Goal: Information Seeking & Learning: Learn about a topic

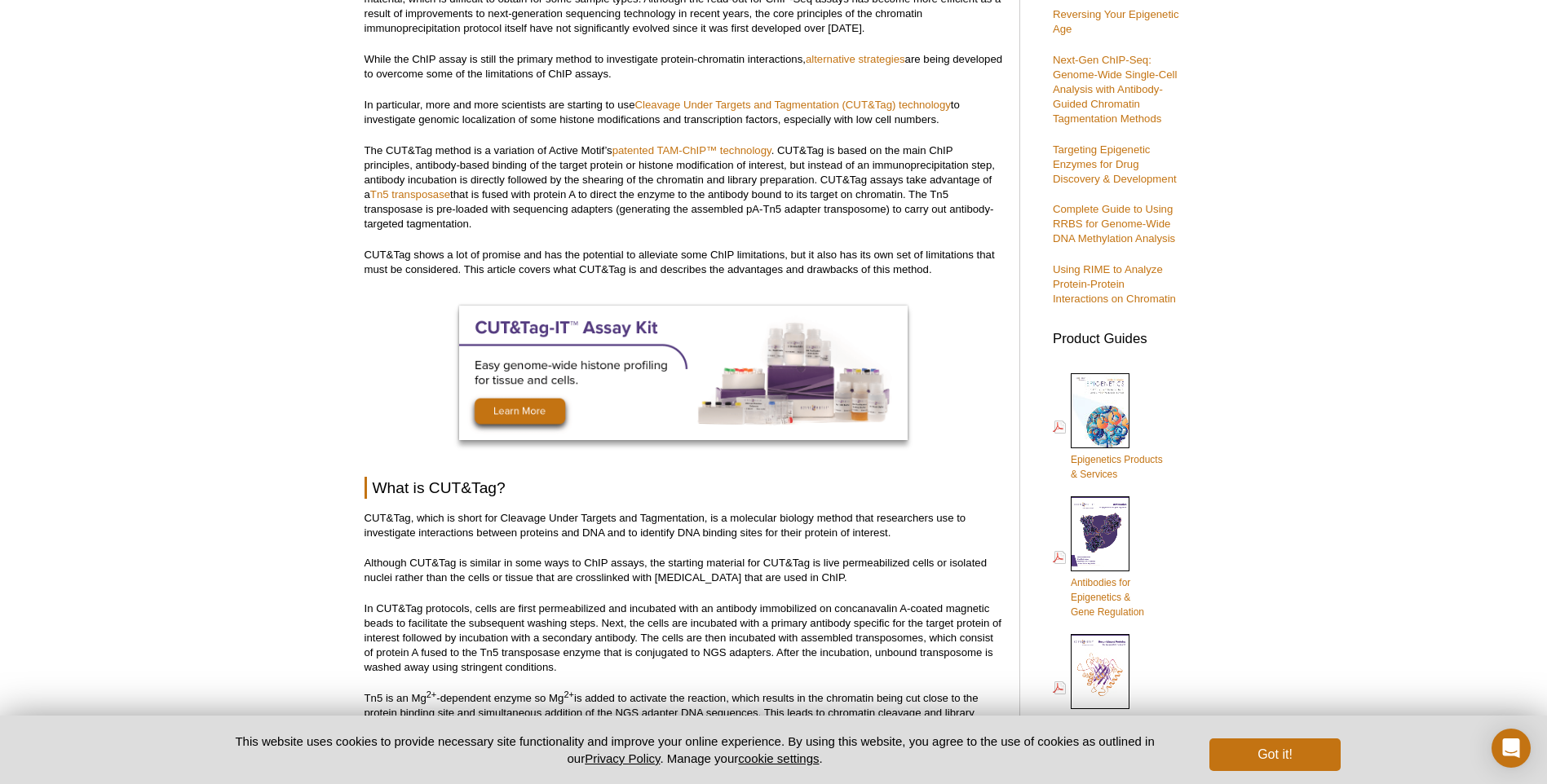
scroll to position [398, 0]
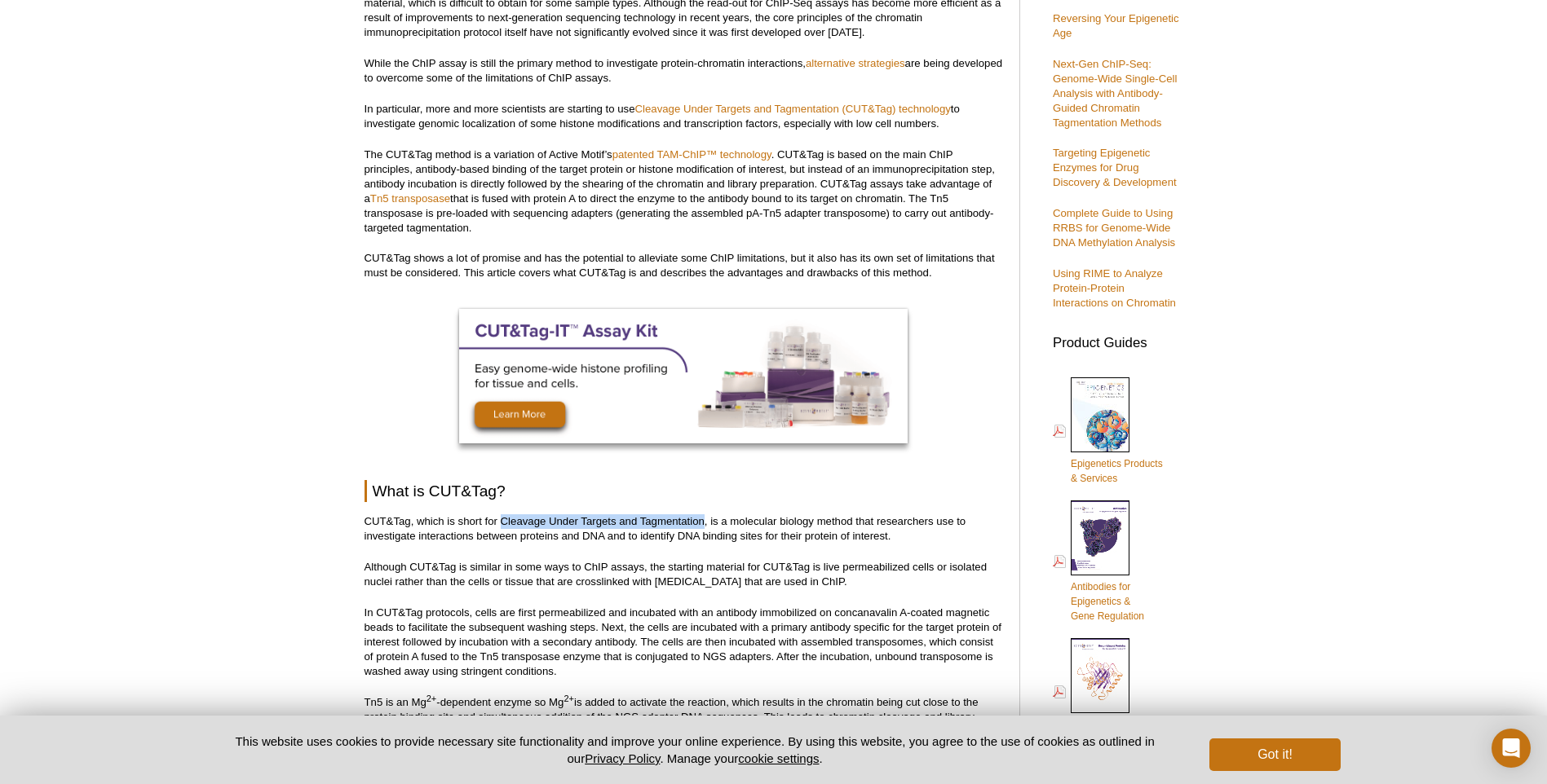
drag, startPoint x: 500, startPoint y: 517, endPoint x: 705, endPoint y: 518, distance: 205.0
click at [705, 518] on p "CUT&Tag, which is short for Cleavage Under Targets and Tagmentation, is a molec…" at bounding box center [683, 529] width 638 height 30
copy p "Cleavage Under Targets and Tagmentation"
click at [953, 536] on p "CUT&Tag, which is short for Cleavage Under Targets and Tagmentation, is a molec…" at bounding box center [683, 529] width 638 height 30
drag, startPoint x: 362, startPoint y: 536, endPoint x: 889, endPoint y: 542, distance: 527.0
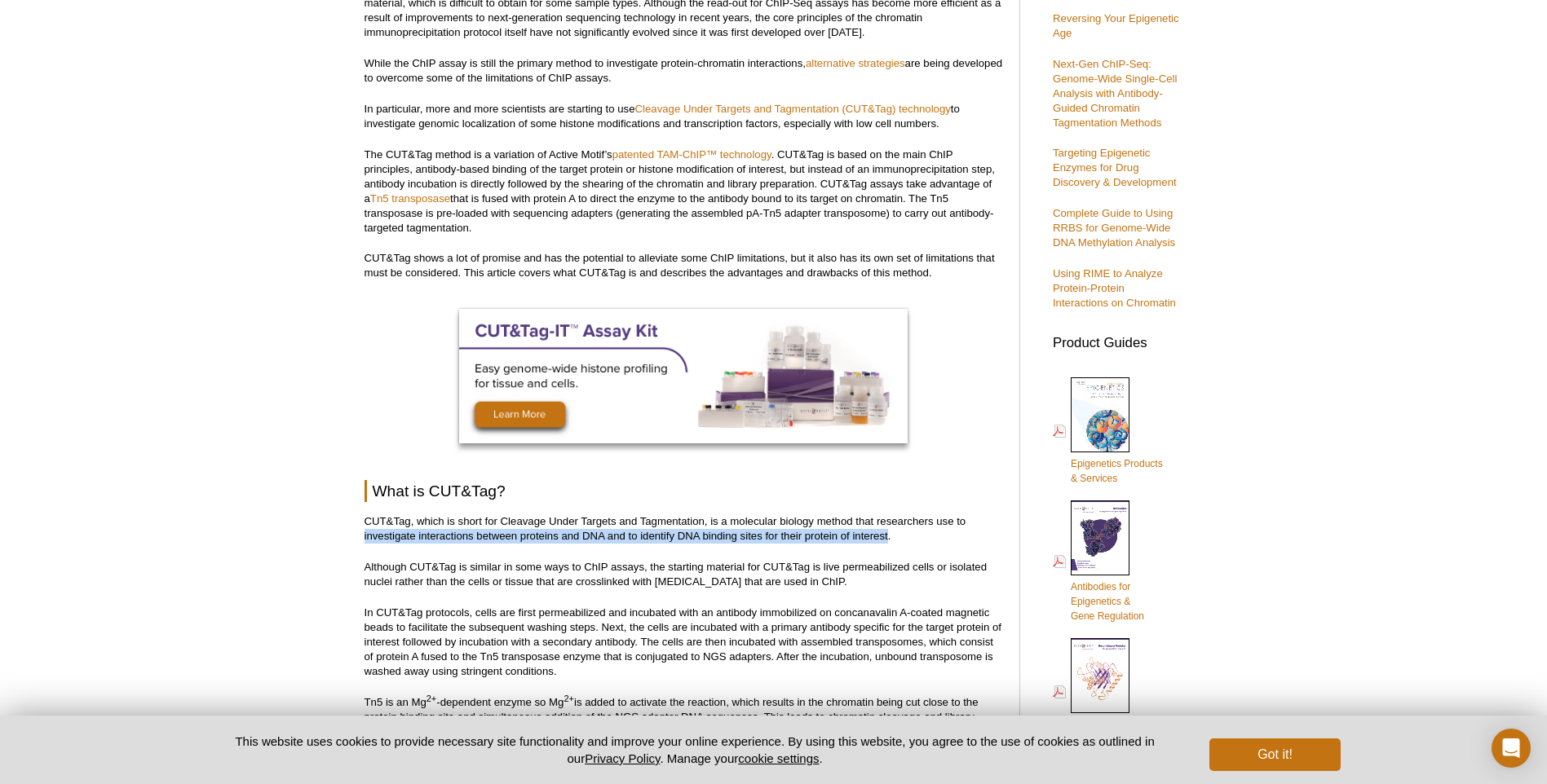
copy p "investigate interactions between proteins and DNA and to identify DNA binding s…"
click at [899, 538] on p "CUT&Tag, which is short for Cleavage Under Targets and Tagmentation, is a molec…" at bounding box center [683, 529] width 638 height 30
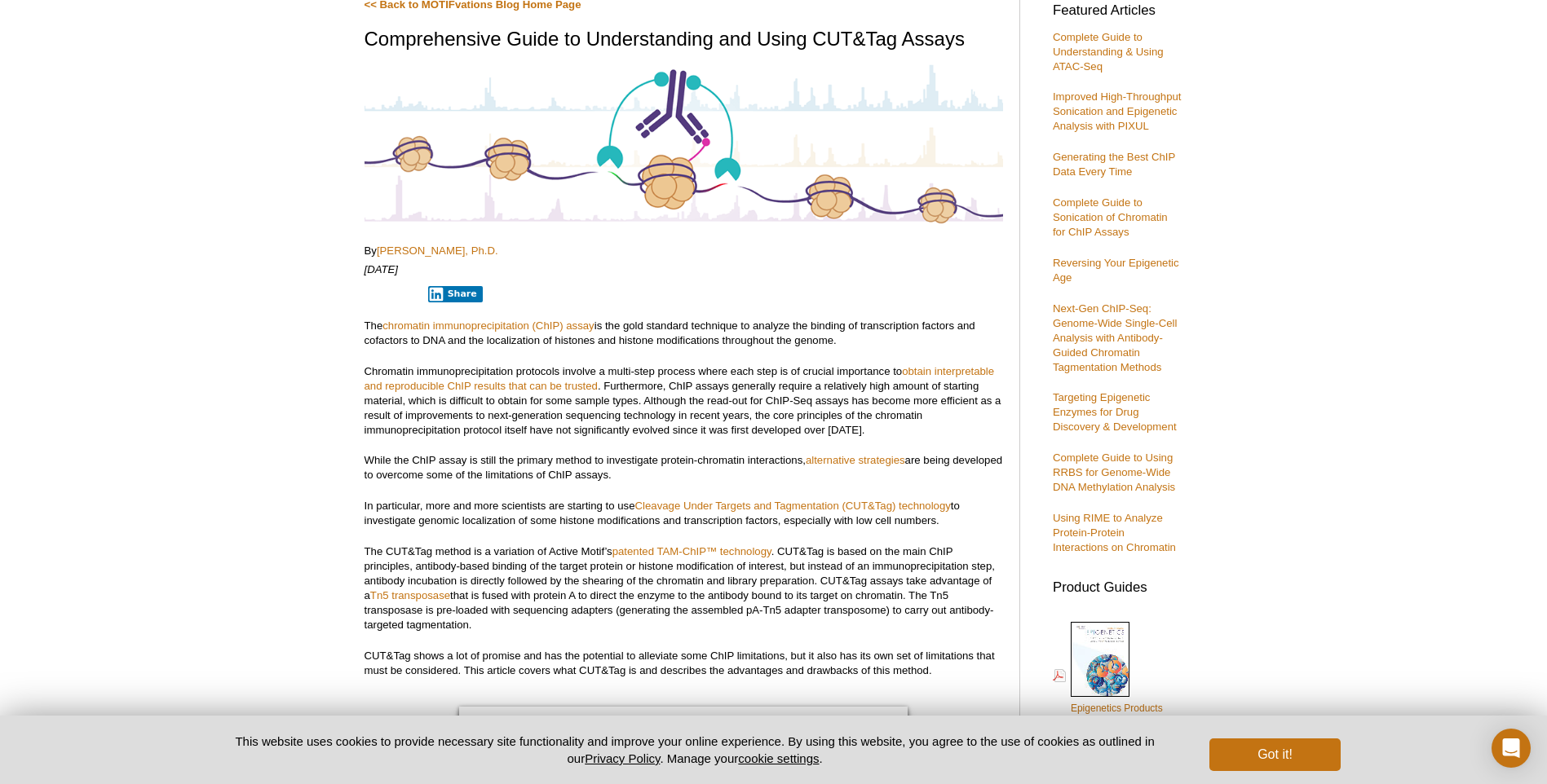
scroll to position [0, 0]
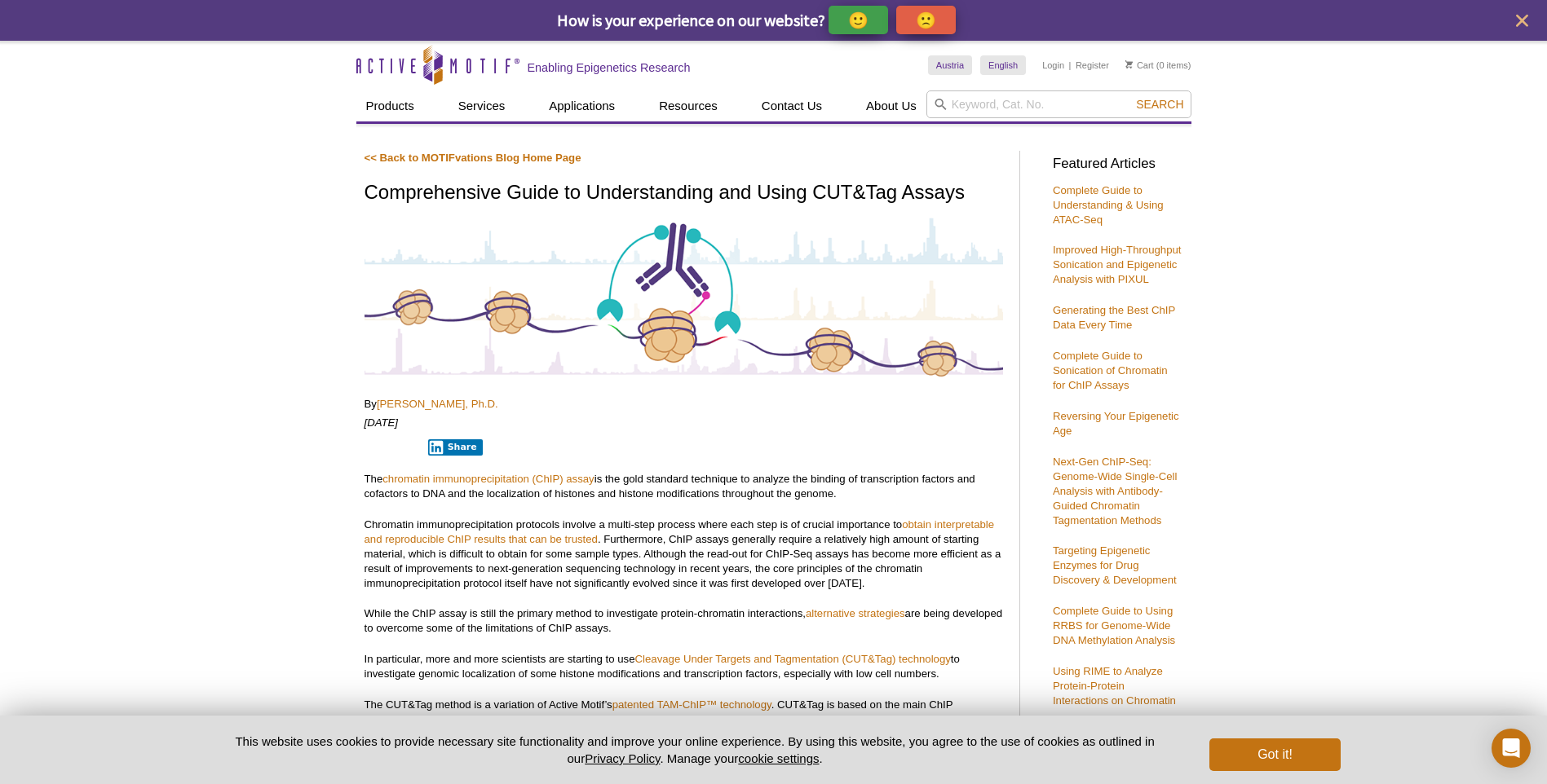
drag, startPoint x: 341, startPoint y: 70, endPoint x: 539, endPoint y: 66, distance: 198.0
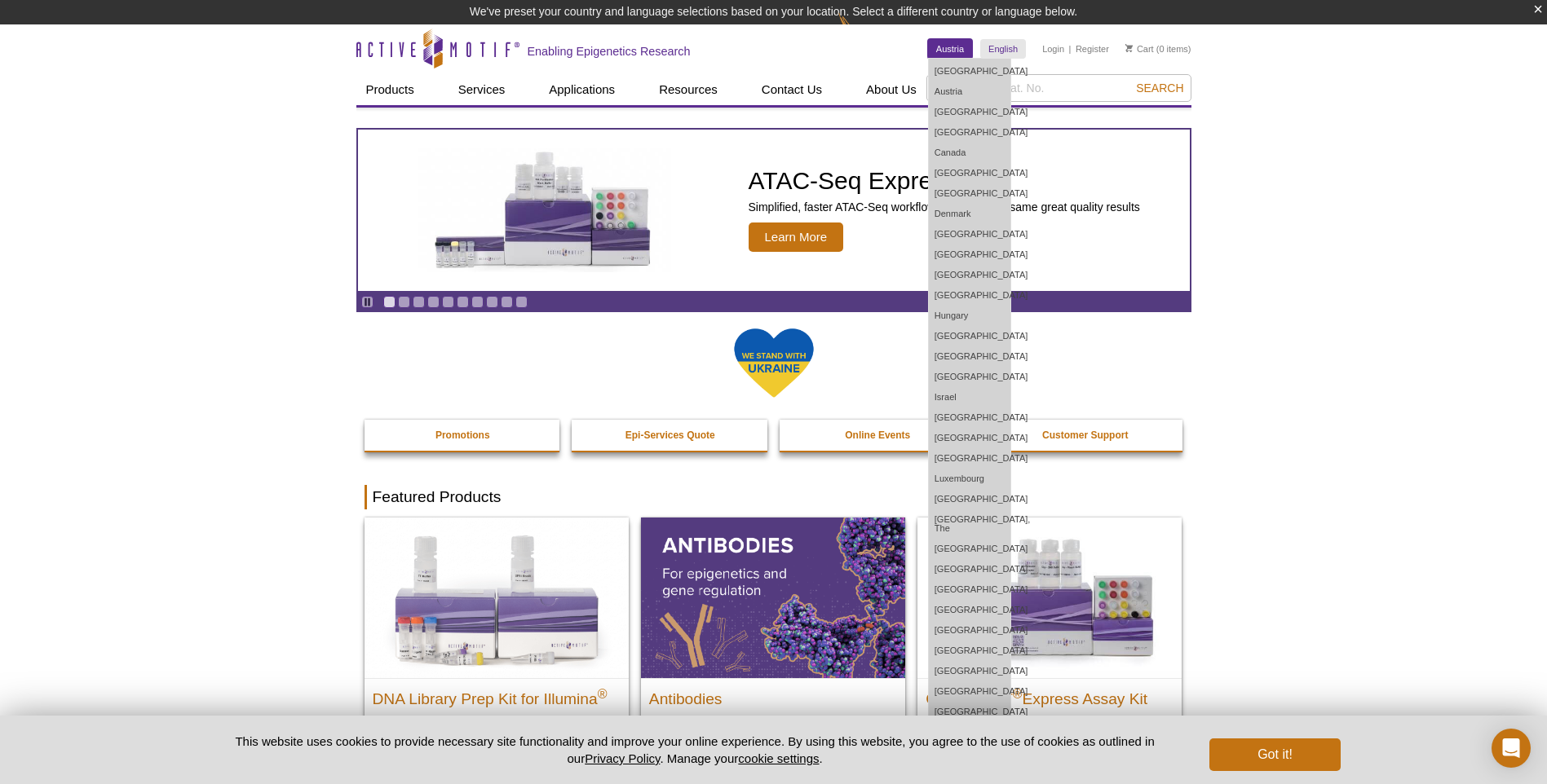
click at [946, 52] on link "Austria" at bounding box center [950, 49] width 44 height 19
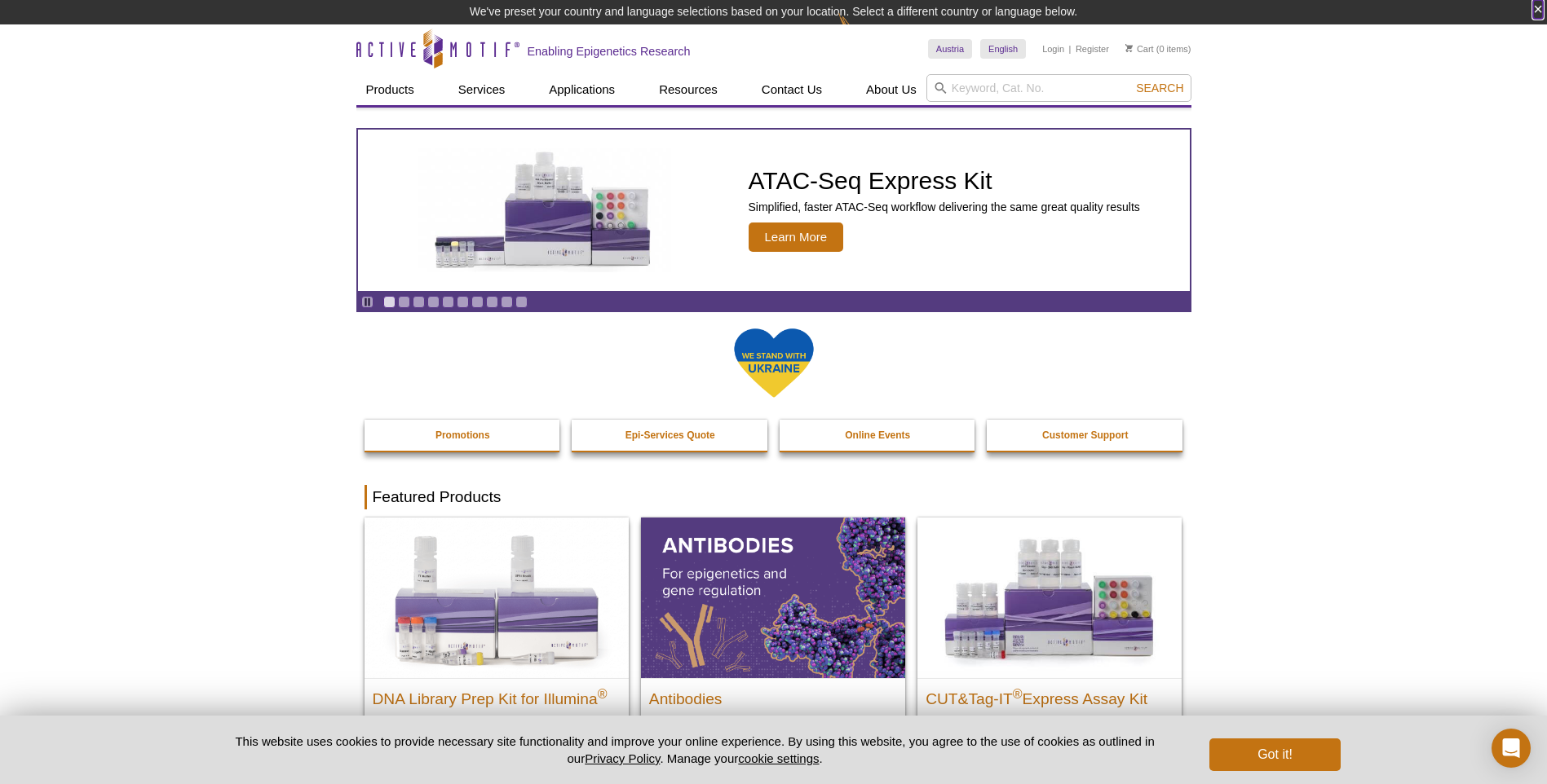
click at [1540, 9] on button "×" at bounding box center [1537, 9] width 10 height 18
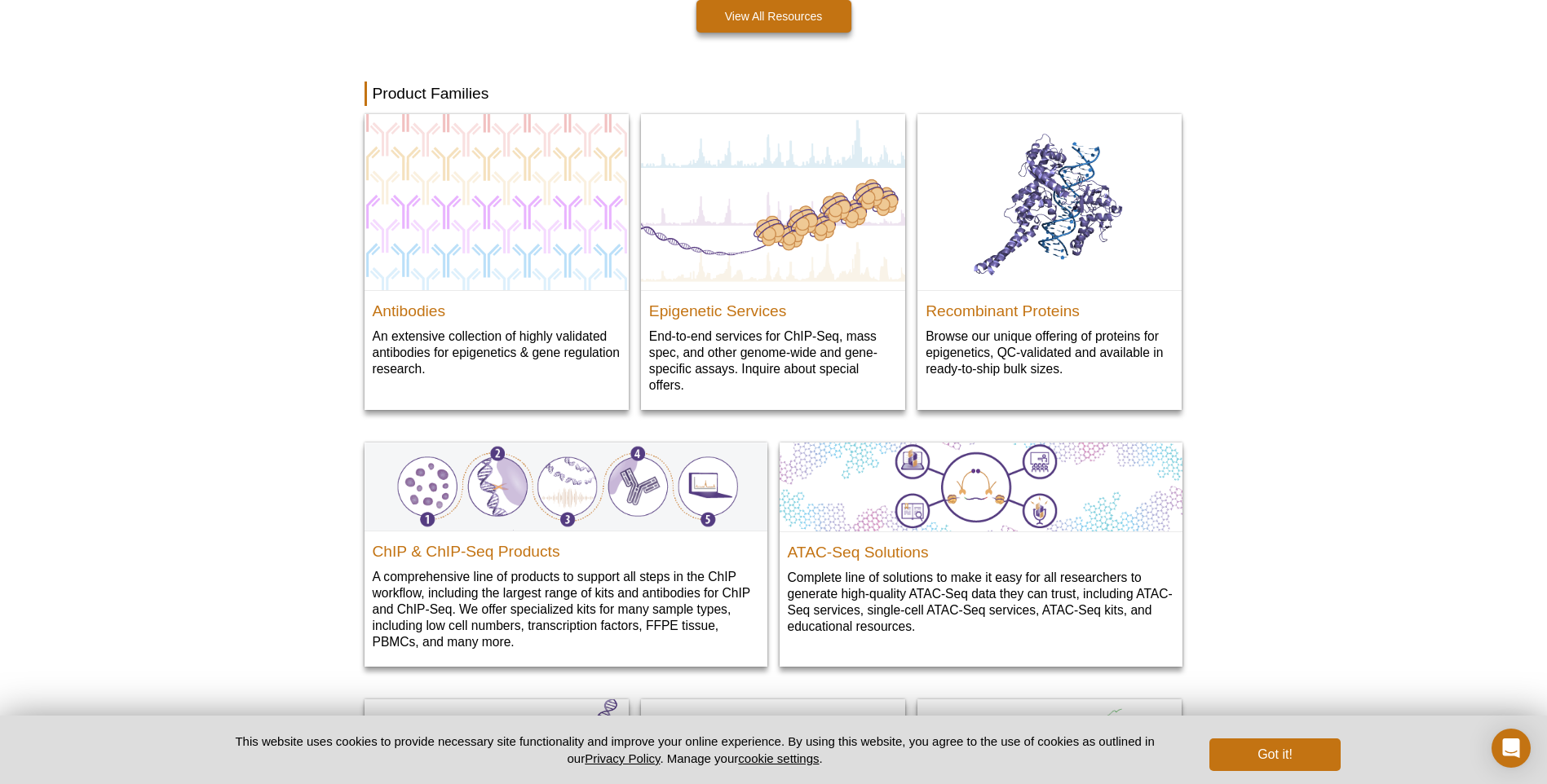
scroll to position [2044, 0]
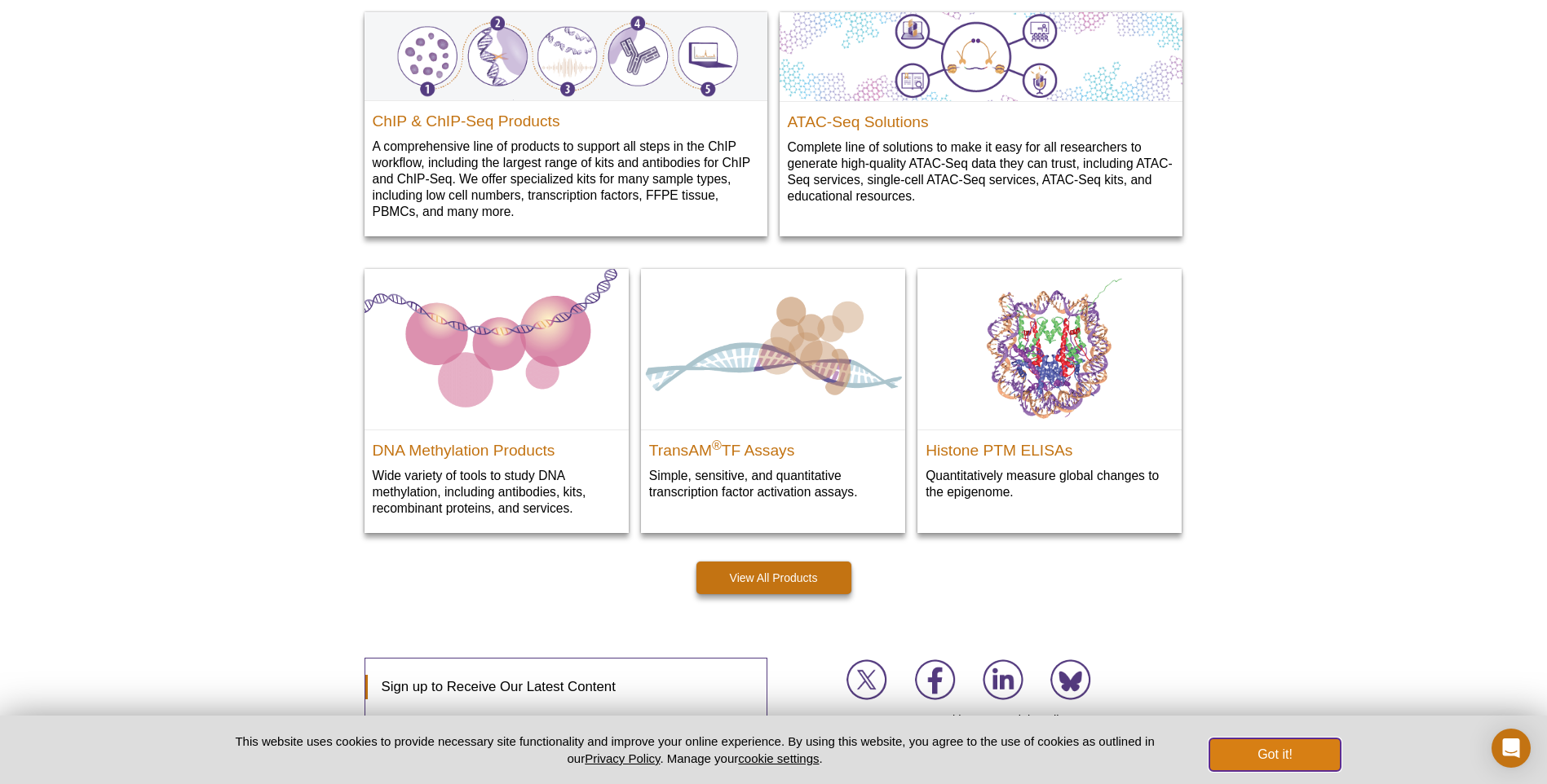
click at [1279, 760] on button "Got it!" at bounding box center [1274, 754] width 130 height 32
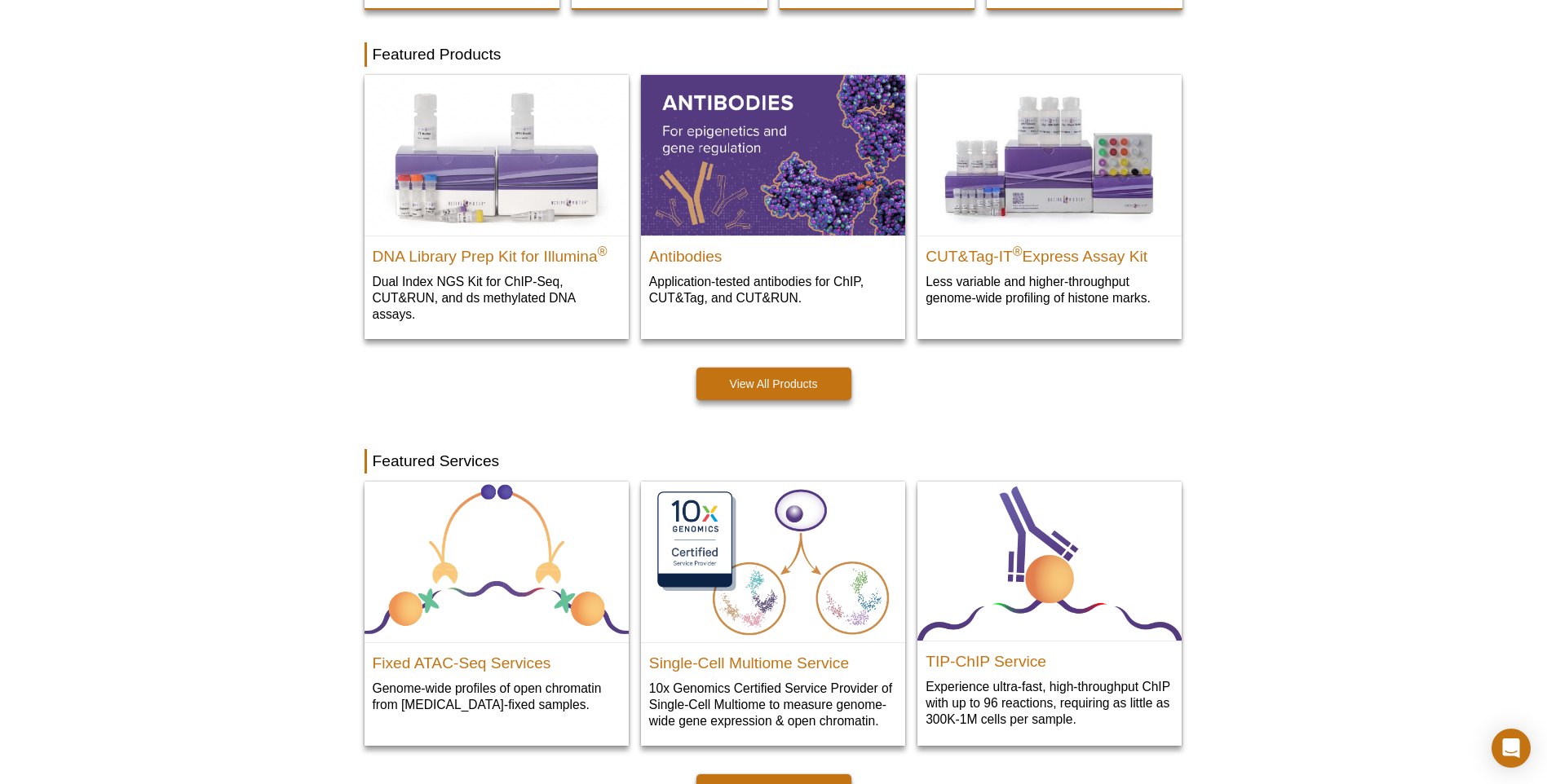
scroll to position [0, 0]
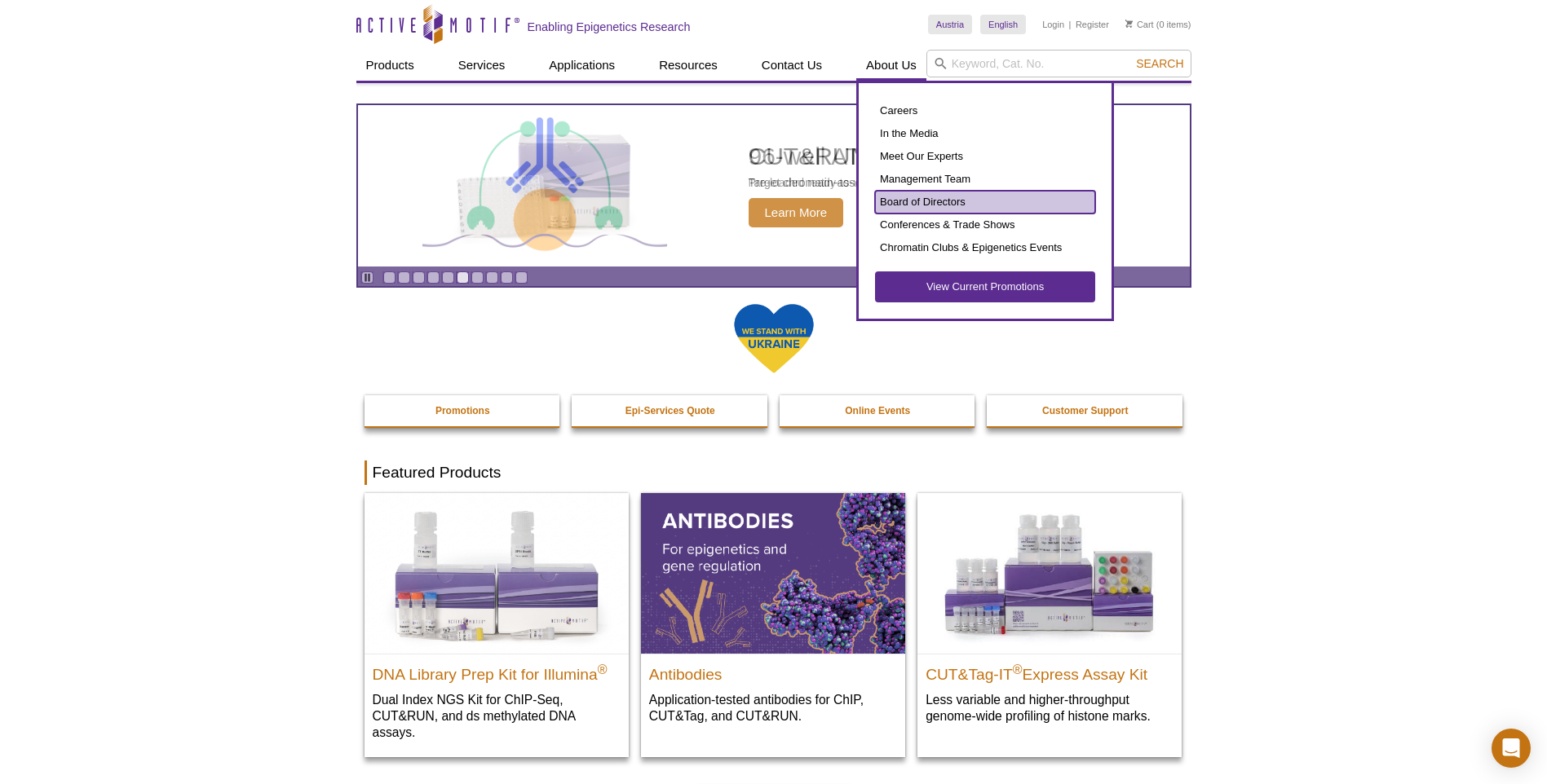
click at [925, 193] on link "Board of Directors" at bounding box center [984, 202] width 220 height 23
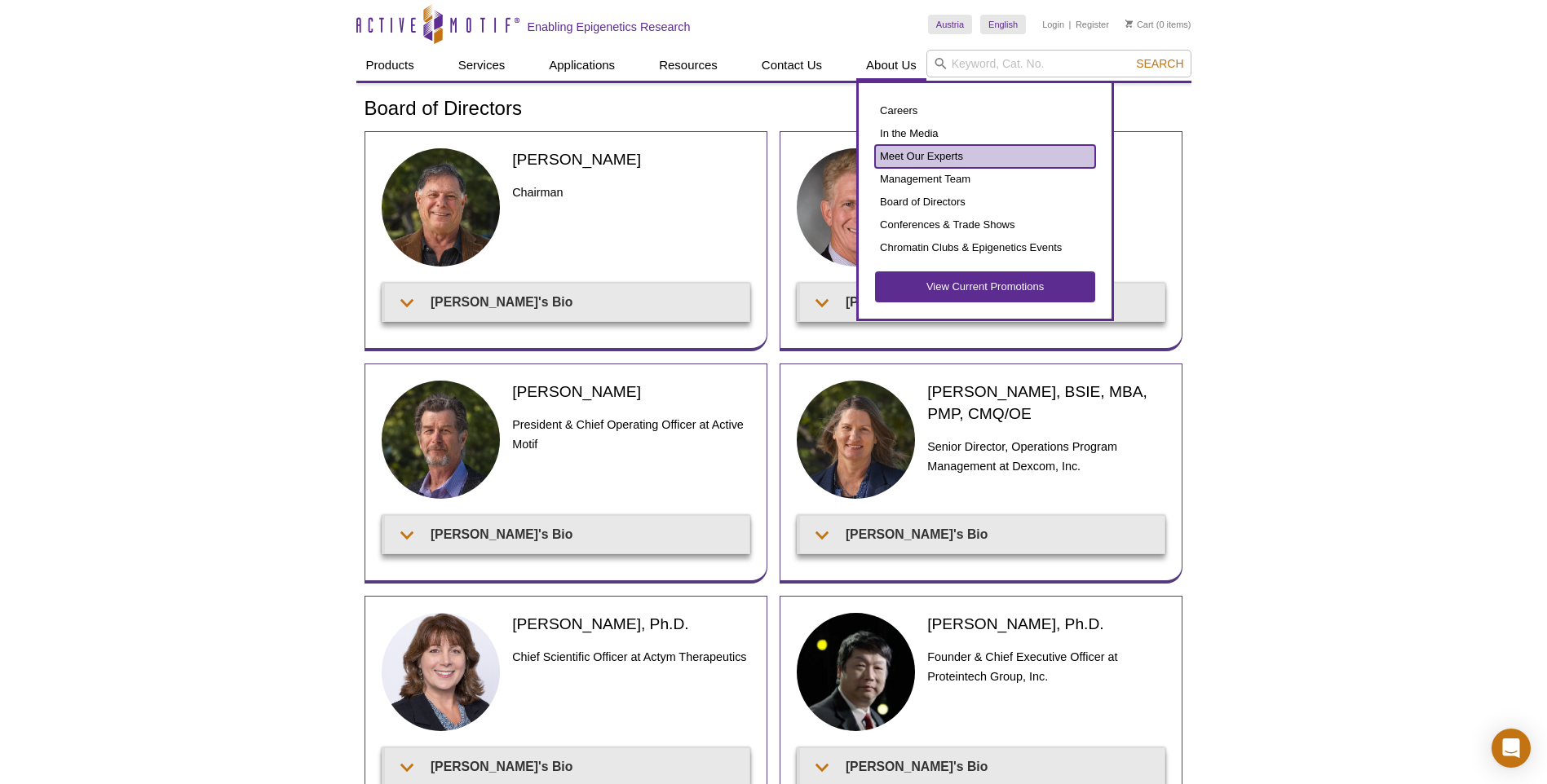
click at [928, 167] on link "Meet Our Experts" at bounding box center [984, 157] width 220 height 23
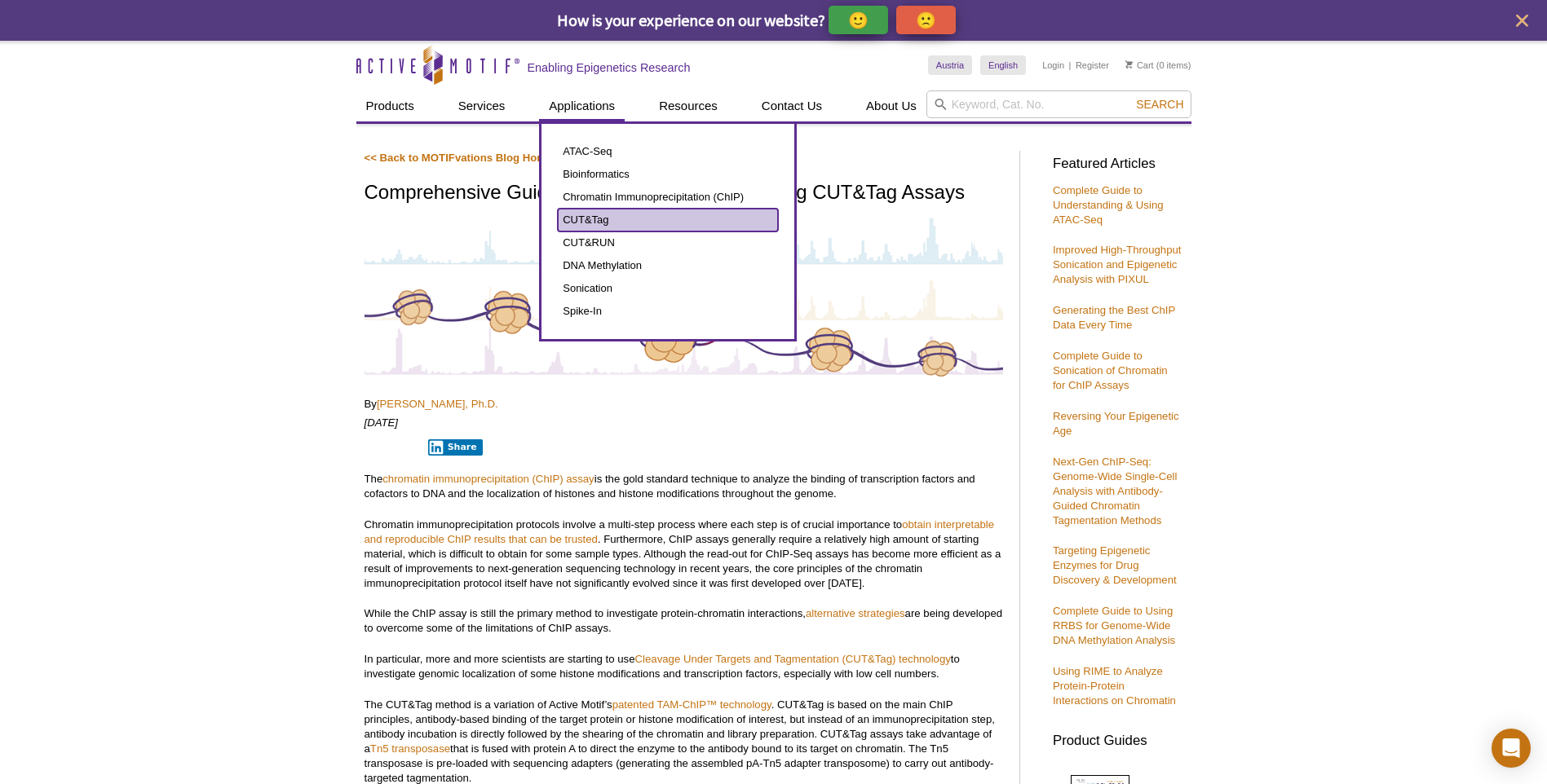
click at [576, 219] on link "CUT&Tag" at bounding box center [667, 220] width 220 height 23
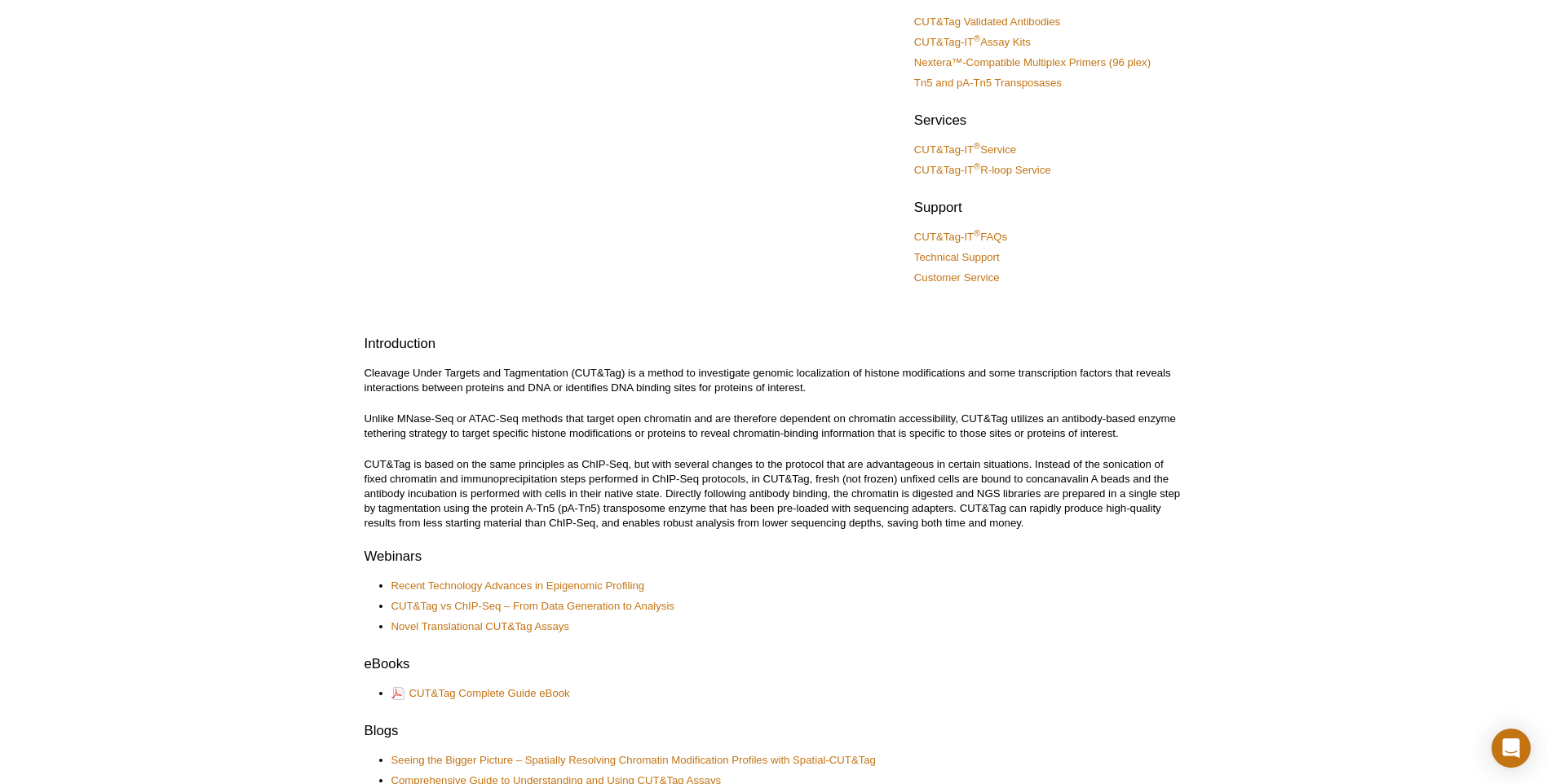
scroll to position [244, 0]
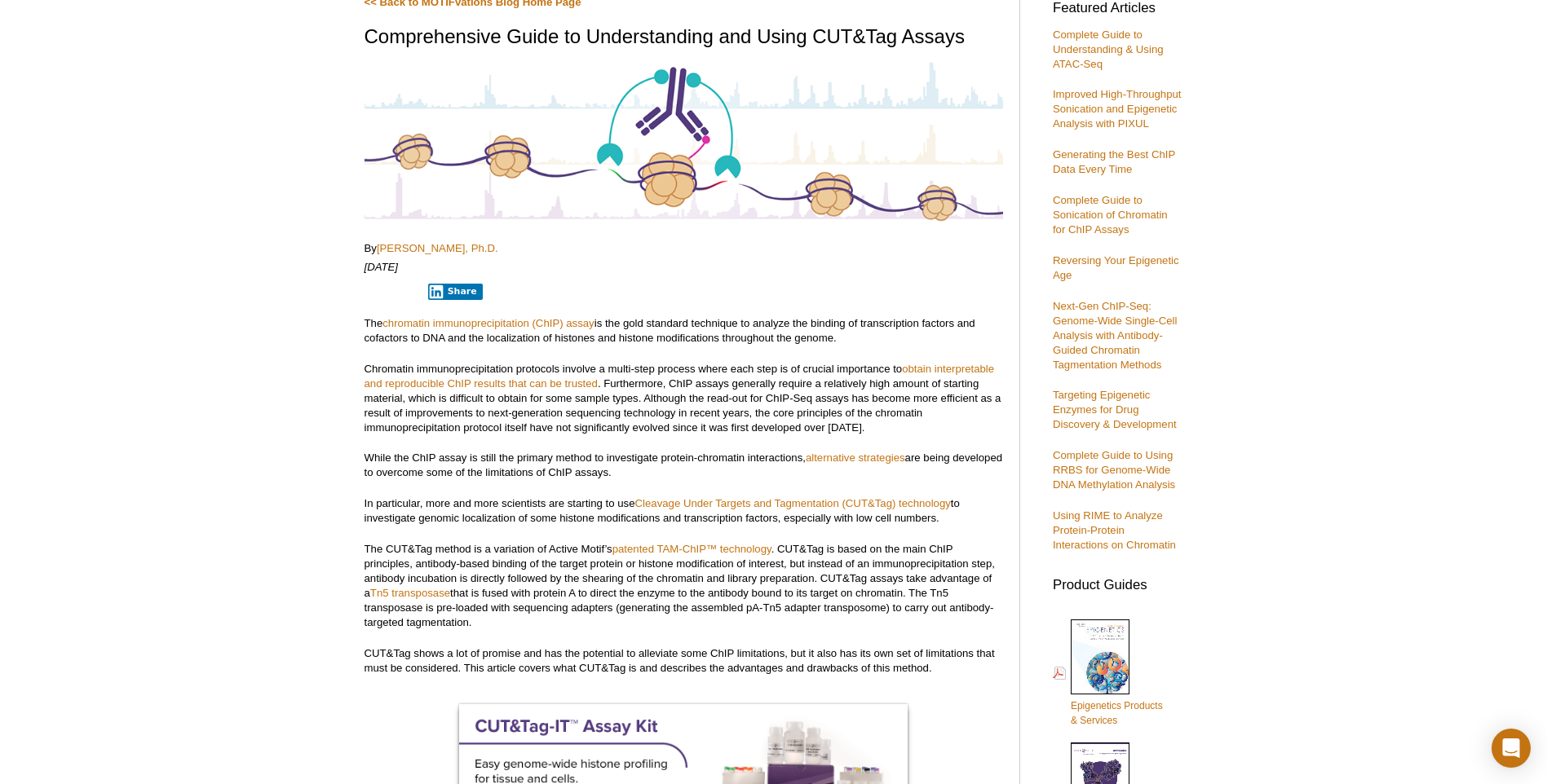
scroll to position [163, 0]
